Goal: Task Accomplishment & Management: Manage account settings

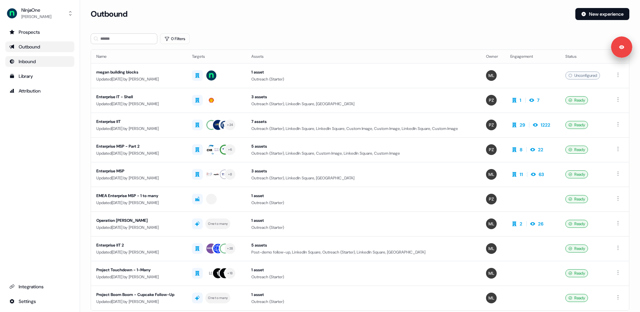
click at [32, 61] on div "Inbound" at bounding box center [39, 61] width 61 height 7
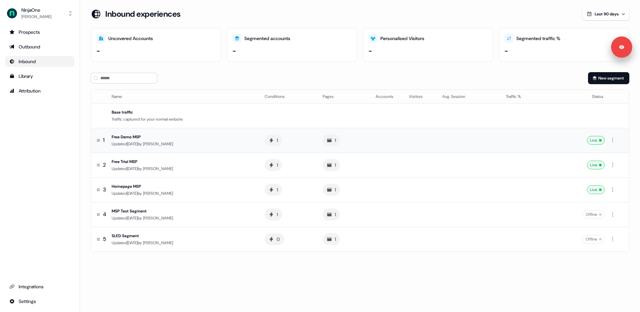
click at [231, 133] on div "Free Demo MSP" at bounding box center [183, 136] width 142 height 7
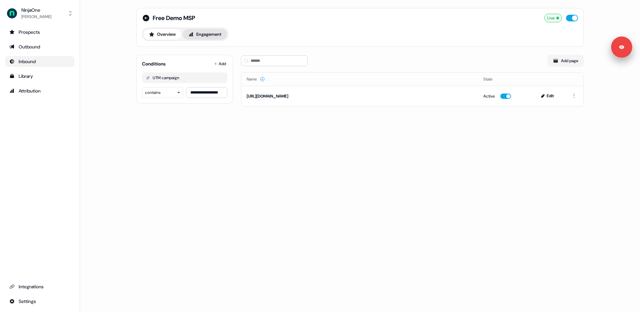
click at [220, 39] on button "Engagement" at bounding box center [205, 34] width 44 height 11
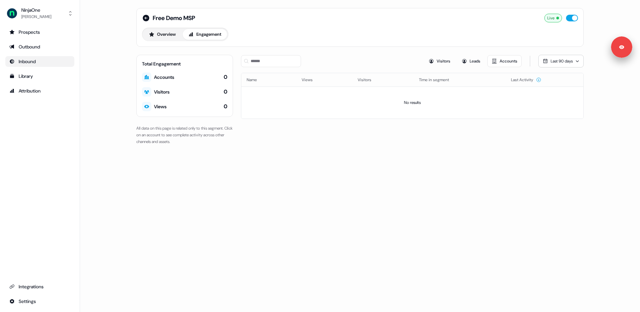
click at [410, 60] on div "Visitors Leads Accounts Last 90 days" at bounding box center [412, 61] width 343 height 13
click at [313, 175] on div "Free Demo MSP Live Overview Engagement Total Engagement Accounts 0 Visitors 0 V…" at bounding box center [360, 156] width 560 height 312
click at [35, 19] on div "[PERSON_NAME]" at bounding box center [36, 16] width 30 height 7
click at [33, 57] on div "Logout" at bounding box center [39, 55] width 63 height 12
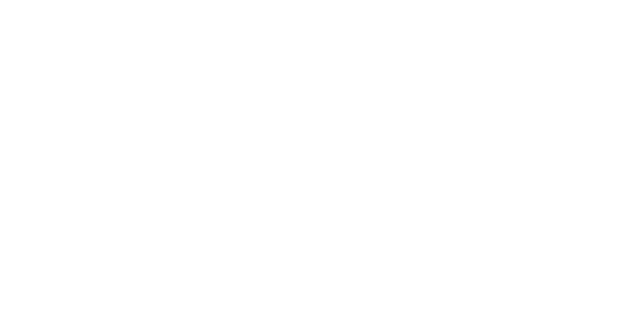
click at [35, 0] on html at bounding box center [320, 0] width 640 height 0
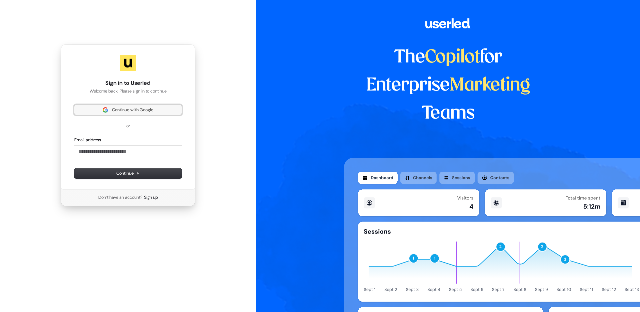
click at [104, 113] on span "Continue with Google" at bounding box center [127, 110] width 99 height 6
